Goal: Information Seeking & Learning: Learn about a topic

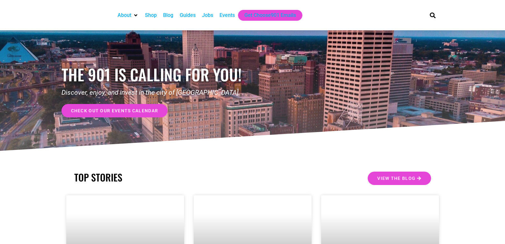
click at [220, 14] on div "Events" at bounding box center [226, 15] width 15 height 8
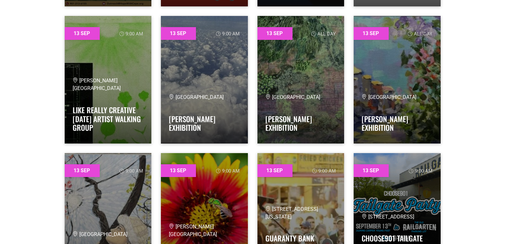
scroll to position [3338, 0]
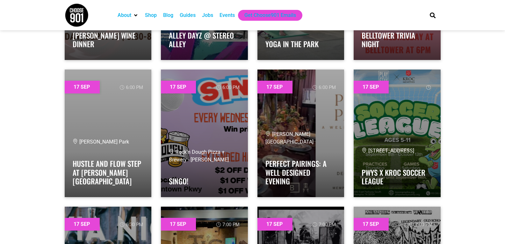
drag, startPoint x: 508, startPoint y: 122, endPoint x: 509, endPoint y: 142, distance: 19.8
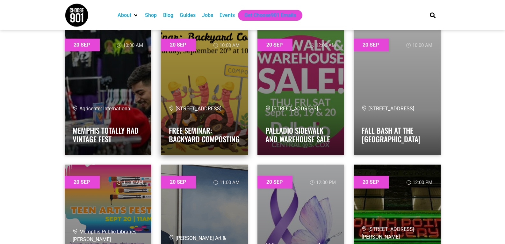
scroll to position [11309, 0]
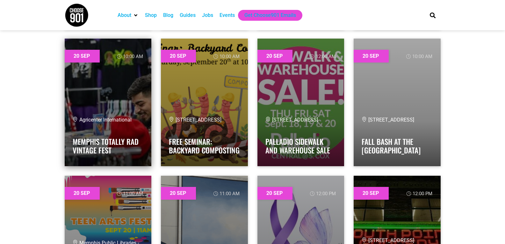
click at [90, 86] on link at bounding box center [108, 102] width 87 height 127
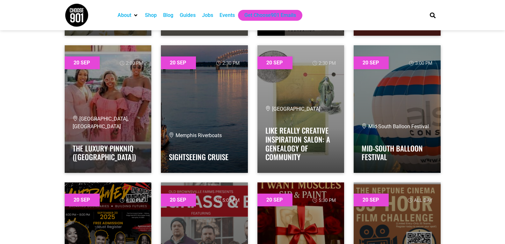
scroll to position [11723, 0]
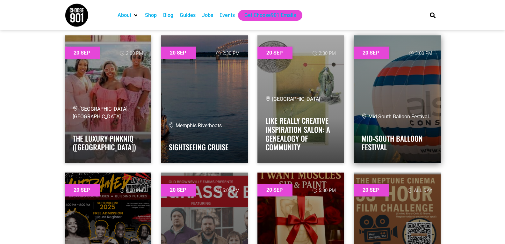
click at [390, 121] on div "Mid-South Balloon Festival Mid-South Balloon Festival" at bounding box center [396, 134] width 71 height 42
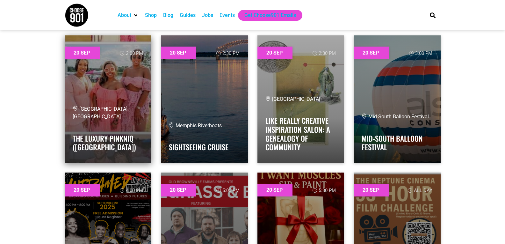
click at [123, 87] on link at bounding box center [108, 98] width 87 height 127
click at [112, 75] on link at bounding box center [108, 98] width 87 height 127
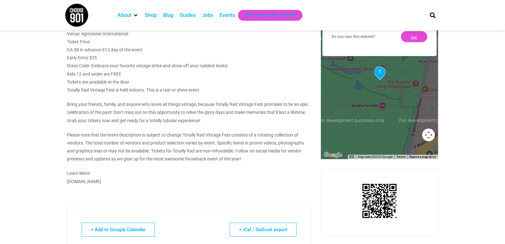
scroll to position [478, 0]
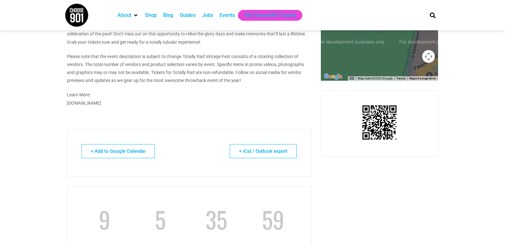
drag, startPoint x: 109, startPoint y: 102, endPoint x: 66, endPoint y: 103, distance: 43.3
copy p "[DOMAIN_NAME]"
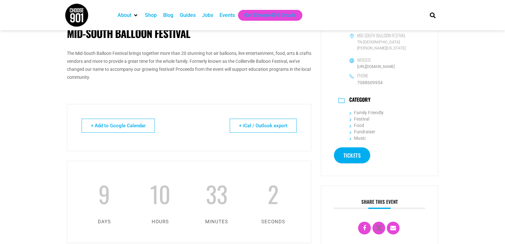
scroll to position [191, 0]
click at [361, 146] on link "Tickets" at bounding box center [352, 154] width 37 height 16
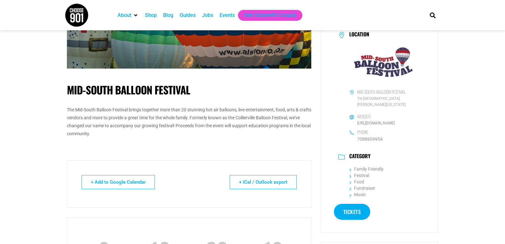
scroll to position [0, 0]
